Goal: Find specific page/section: Find specific page/section

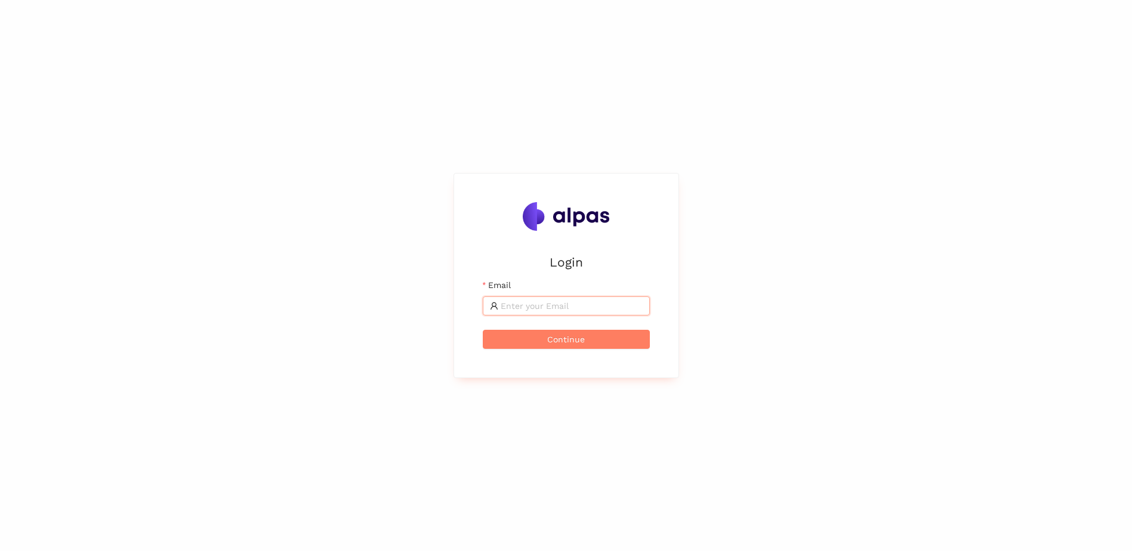
click at [550, 305] on input "Email" at bounding box center [571, 305] width 142 height 13
type input "[EMAIL_ADDRESS][PERSON_NAME][DOMAIN_NAME]"
click at [553, 341] on span "Continue" at bounding box center [566, 339] width 38 height 13
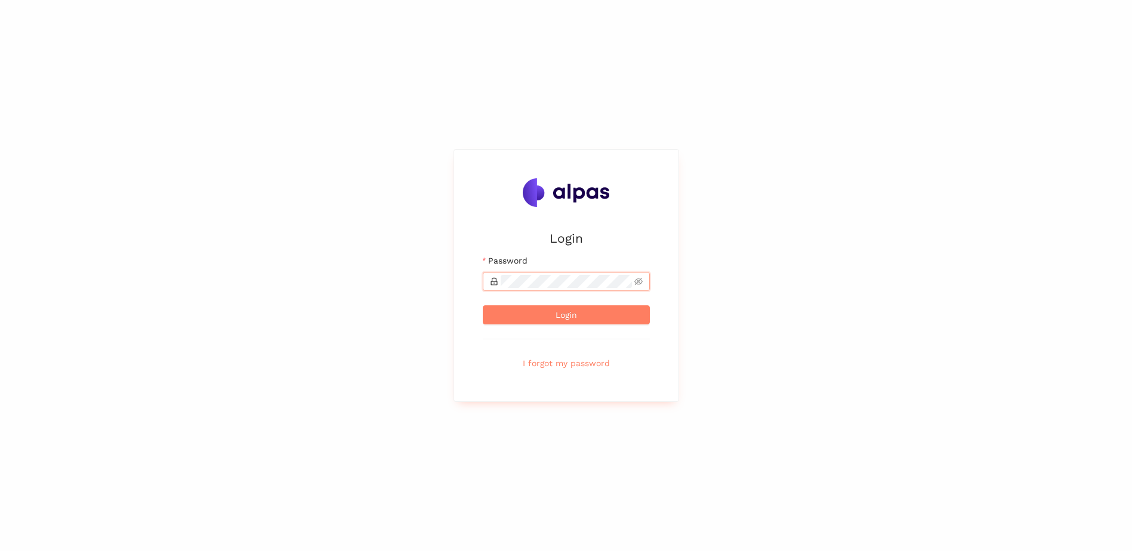
click at [483, 305] on button "Login" at bounding box center [566, 314] width 167 height 19
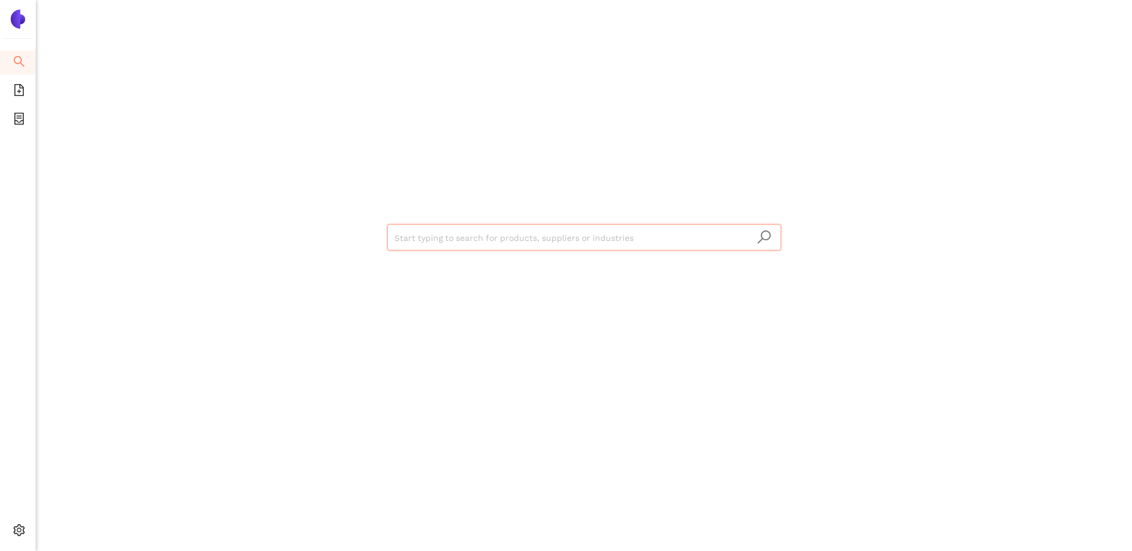
click at [16, 107] on ul "Search eSourcing Templates eSourcing Projects Settings" at bounding box center [18, 299] width 36 height 502
click at [16, 108] on ul "Search eSourcing Templates eSourcing Projects Settings" at bounding box center [18, 299] width 36 height 502
click at [16, 110] on span "container" at bounding box center [19, 121] width 12 height 24
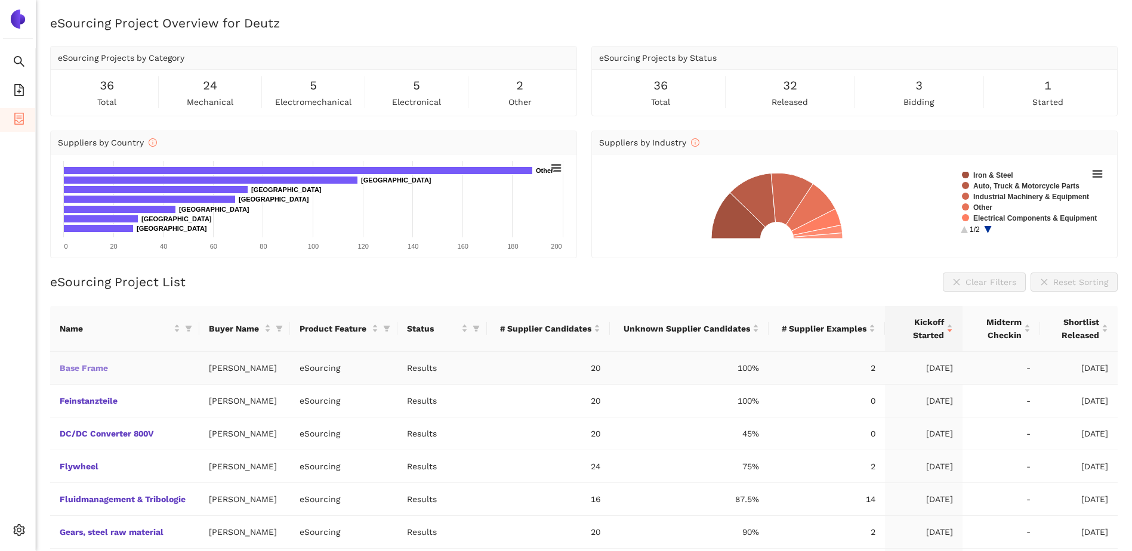
click at [0, 0] on link "Base Frame" at bounding box center [0, 0] width 0 height 0
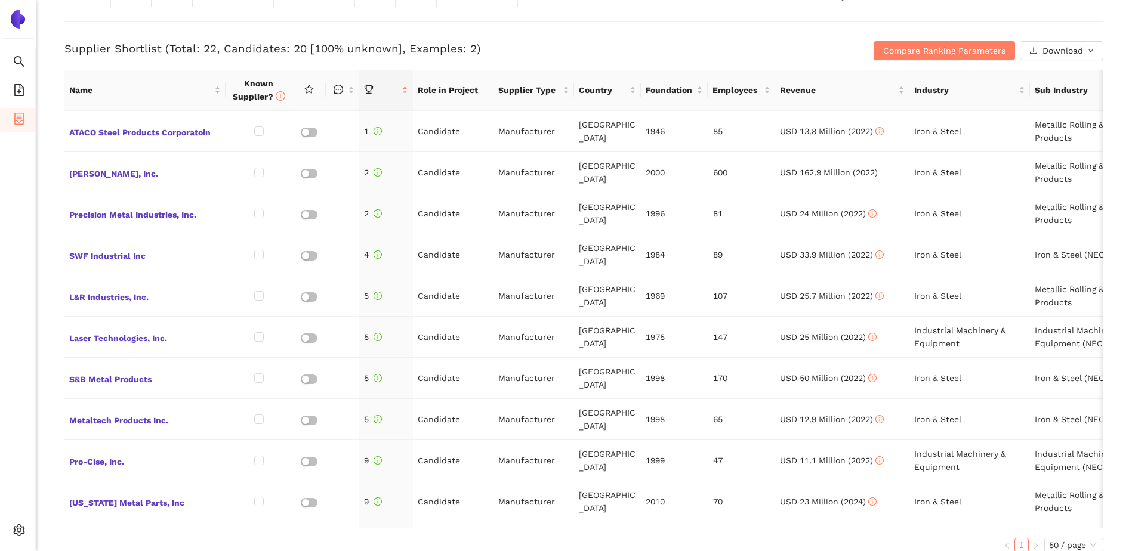
scroll to position [477, 0]
